Goal: Task Accomplishment & Management: Manage account settings

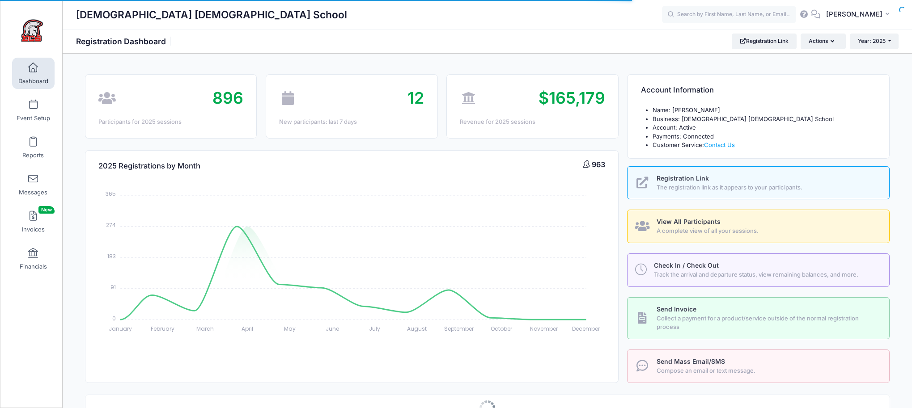
select select
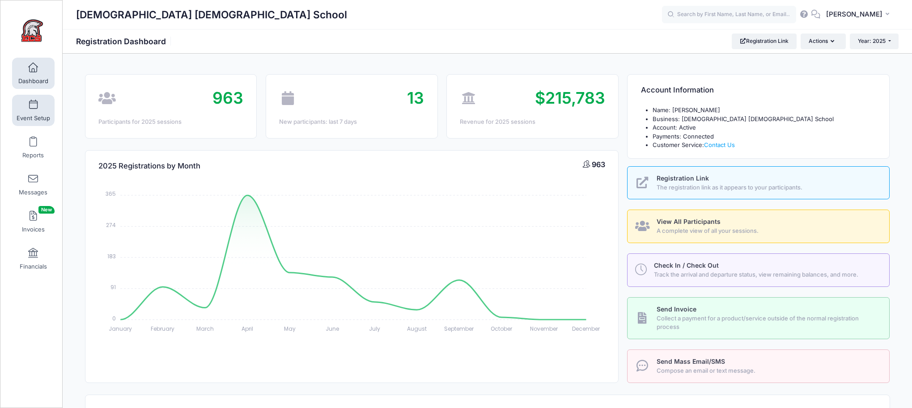
click at [38, 113] on link "Event Setup" at bounding box center [33, 110] width 42 height 31
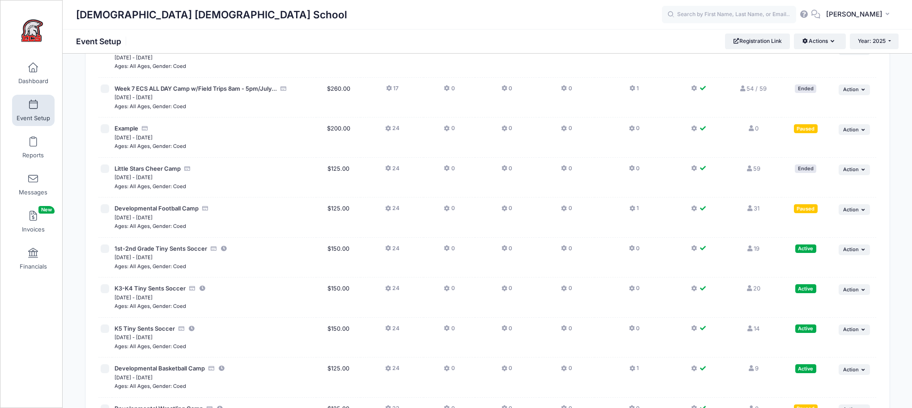
scroll to position [1730, 0]
